Goal: Task Accomplishment & Management: Use online tool/utility

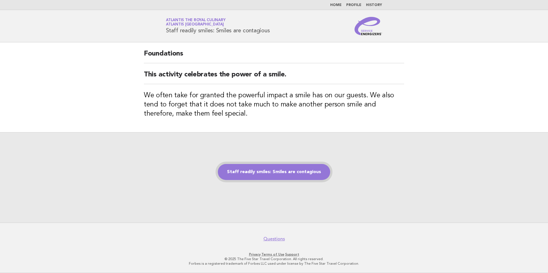
click at [276, 174] on link "Staff readily smiles: Smiles are contagious" at bounding box center [274, 172] width 112 height 16
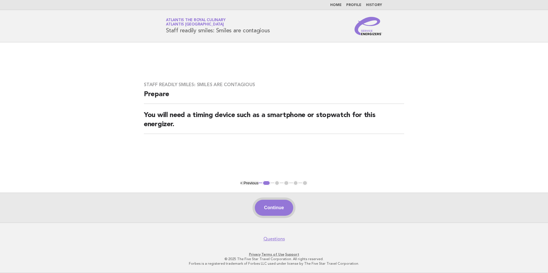
click at [266, 211] on button "Continue" at bounding box center [274, 208] width 38 height 16
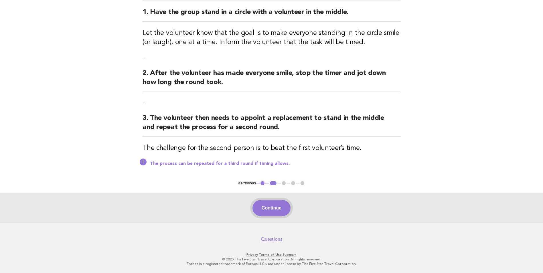
click at [266, 209] on button "Continue" at bounding box center [272, 208] width 38 height 16
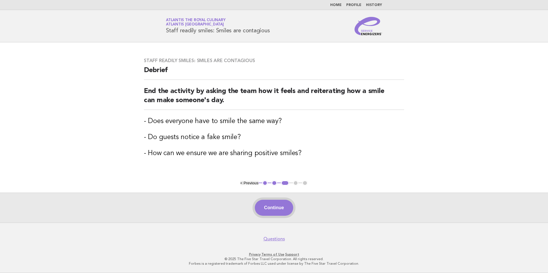
click at [270, 210] on button "Continue" at bounding box center [274, 208] width 38 height 16
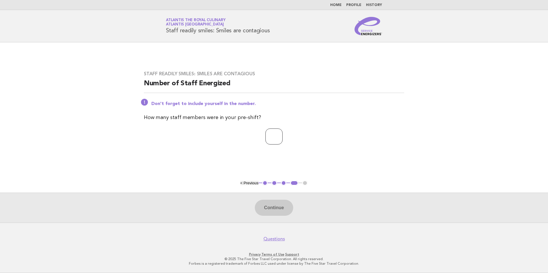
click at [268, 140] on input "number" at bounding box center [273, 137] width 17 height 16
type input "*"
click at [283, 211] on button "Continue" at bounding box center [274, 208] width 38 height 16
